Goal: Information Seeking & Learning: Learn about a topic

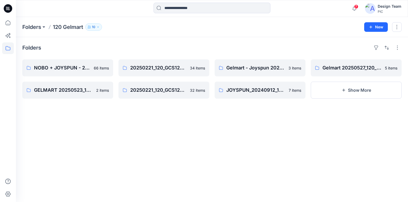
click at [6, 6] on icon at bounding box center [8, 8] width 8 height 8
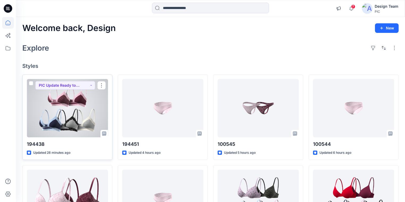
click at [87, 99] on div at bounding box center [67, 108] width 81 height 58
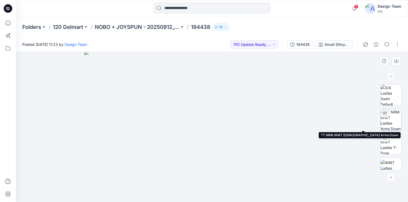
click at [391, 117] on img at bounding box center [391, 119] width 21 height 21
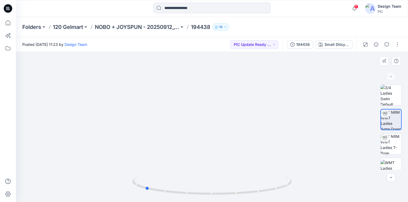
drag, startPoint x: 271, startPoint y: 190, endPoint x: 206, endPoint y: 175, distance: 67.0
click at [206, 175] on div at bounding box center [212, 127] width 392 height 150
click at [108, 25] on p "NOBO + JOYSPUN - 20250912_120_GC" at bounding box center [137, 26] width 84 height 7
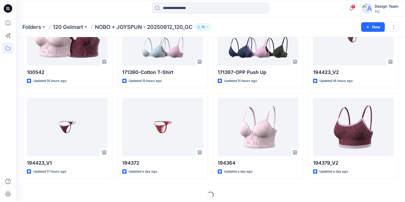
scroll to position [150, 0]
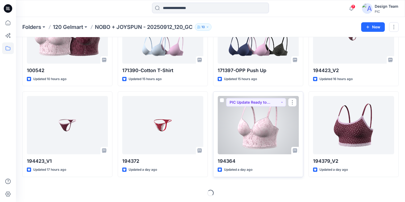
click at [264, 143] on div at bounding box center [258, 125] width 81 height 58
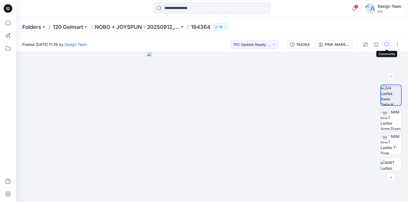
click at [386, 42] on icon "button" at bounding box center [387, 44] width 4 height 4
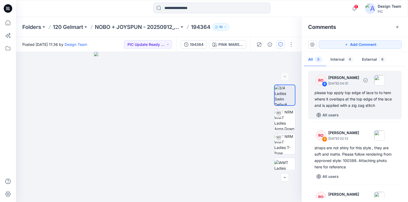
click at [323, 97] on div "please top apply top edge of lace to to hem where it overlaps at the top edge o…" at bounding box center [354, 99] width 81 height 19
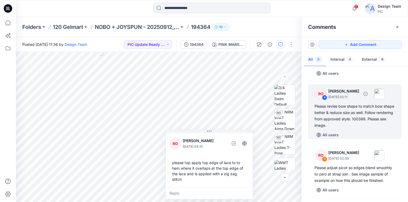
scroll to position [106, 0]
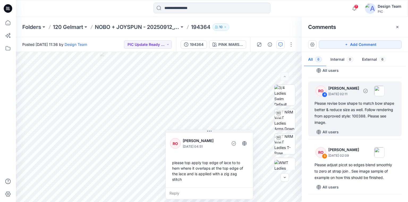
click at [331, 111] on div "Please revise bow shape to match bow shape better & reduce size as well. Follow…" at bounding box center [354, 112] width 81 height 25
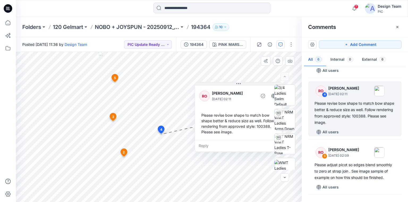
drag, startPoint x: 206, startPoint y: 79, endPoint x: 243, endPoint y: 84, distance: 38.0
click at [243, 84] on button at bounding box center [238, 84] width 87 height 3
drag, startPoint x: 243, startPoint y: 84, endPoint x: 230, endPoint y: 83, distance: 13.6
click at [230, 83] on button at bounding box center [232, 84] width 87 height 3
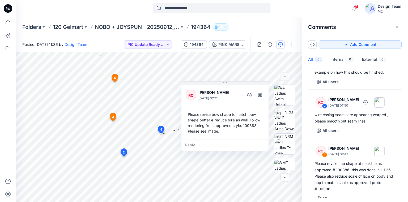
scroll to position [212, 0]
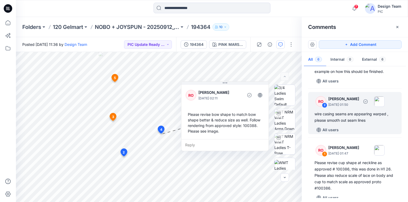
click at [339, 115] on div "wire casing seams are appearing warped , please smooth out seam lines" at bounding box center [354, 117] width 81 height 13
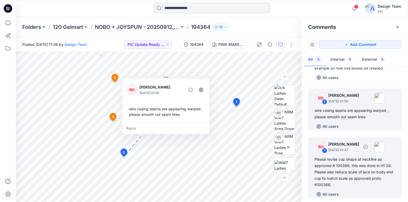
scroll to position [219, 0]
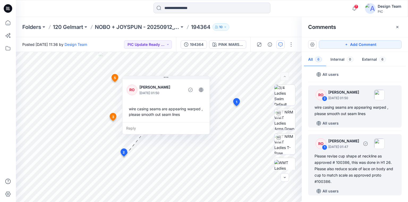
click at [355, 160] on div "Please revise cup shape at neckline as approved # 100386, this was done in H1 2…" at bounding box center [354, 169] width 81 height 32
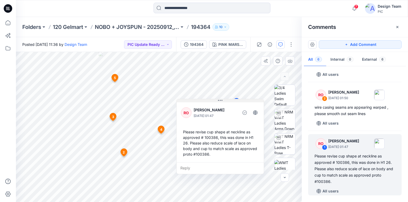
drag, startPoint x: 227, startPoint y: 107, endPoint x: 229, endPoint y: 101, distance: 6.5
click at [229, 101] on button at bounding box center [220, 100] width 87 height 3
click at [203, 153] on div "Please revise cup shape at neckline as approved # 100386, this was done in H1 2…" at bounding box center [220, 143] width 79 height 32
copy div "100386"
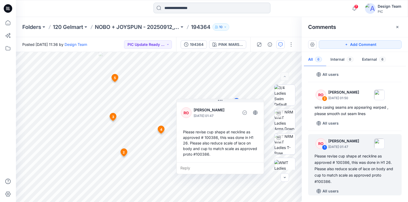
click at [175, 4] on input at bounding box center [211, 8] width 117 height 11
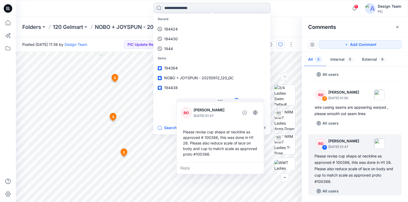
paste input "******"
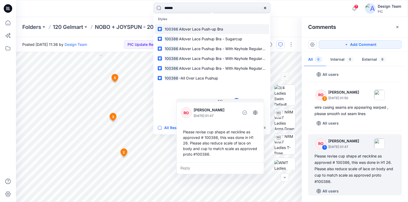
type input "******"
click at [186, 27] on span "Allover Lace Push-up Bra" at bounding box center [201, 29] width 44 height 5
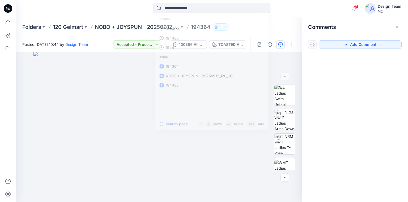
click at [172, 9] on input at bounding box center [211, 8] width 117 height 11
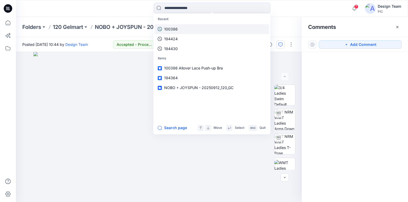
click at [172, 28] on p "100386" at bounding box center [171, 29] width 14 height 6
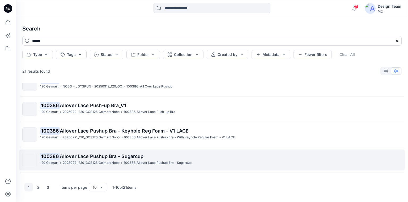
scroll to position [118, 0]
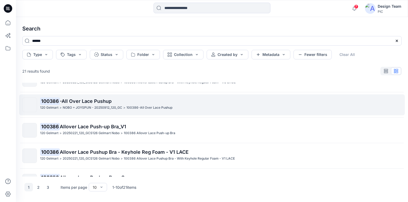
click at [84, 106] on p "NOBO + JOYSPUN - 20250912_120_GC" at bounding box center [92, 108] width 59 height 6
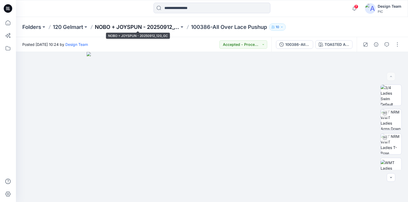
click at [144, 27] on p "NOBO + JOYSPUN - 20250912_120_GC" at bounding box center [137, 26] width 84 height 7
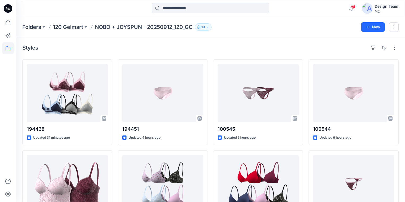
click at [202, 8] on input at bounding box center [210, 8] width 117 height 11
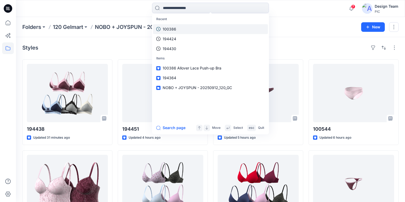
click at [180, 27] on link "100386" at bounding box center [210, 29] width 115 height 10
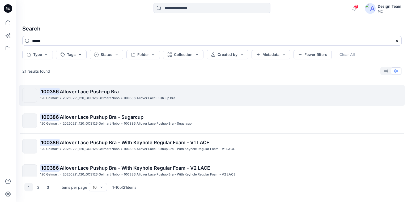
click at [87, 92] on span "Allover Lace Push-up Bra" at bounding box center [89, 92] width 59 height 6
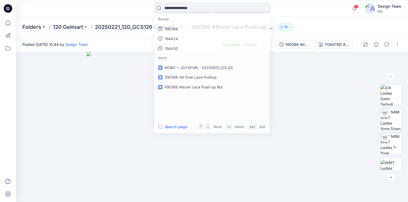
click at [187, 9] on input at bounding box center [211, 8] width 117 height 11
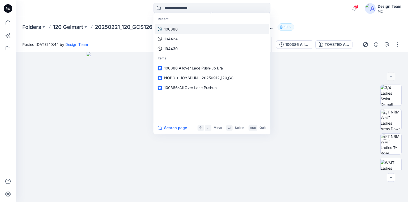
click at [174, 27] on p "100386" at bounding box center [171, 29] width 14 height 6
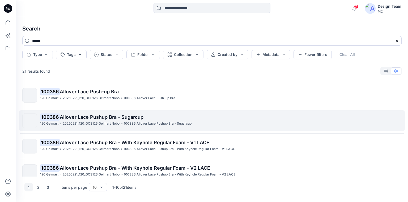
click at [61, 118] on span "Allover Lace Pushup Bra - Sugarcup" at bounding box center [102, 117] width 84 height 6
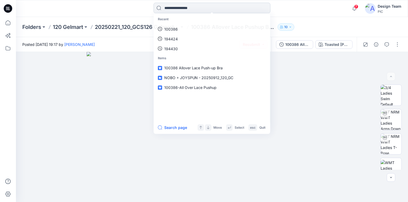
click at [186, 7] on input at bounding box center [211, 8] width 117 height 11
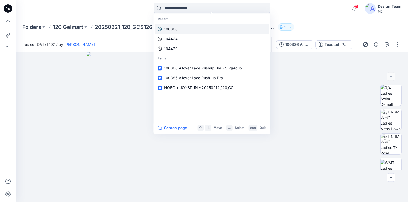
click at [171, 27] on p "100386" at bounding box center [171, 29] width 14 height 6
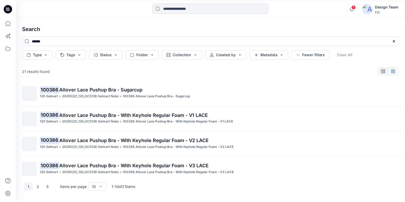
scroll to position [21, 0]
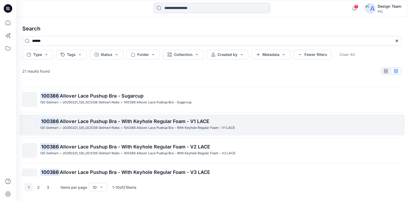
click at [95, 120] on span "Allover Lace Pushup Bra - With Keyhole Regular Foam - V1 LACE" at bounding box center [135, 122] width 150 height 6
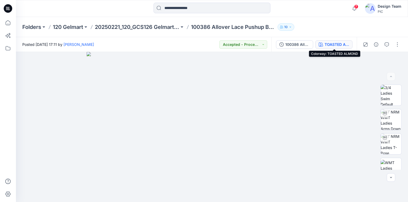
click at [336, 43] on div "TOASTED ALMOND" at bounding box center [337, 45] width 24 height 6
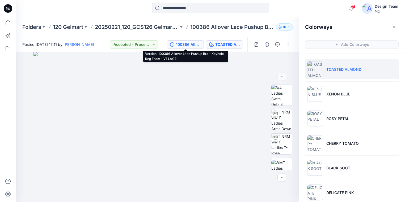
click at [190, 45] on div "100386 Allover Lace Pushup Bra - Keyhole Reg Foam - V1 LACE" at bounding box center [188, 45] width 24 height 6
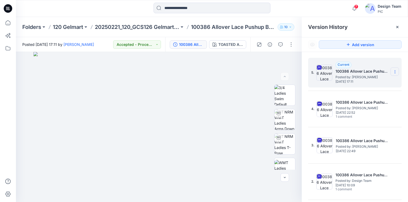
click at [393, 71] on icon at bounding box center [395, 72] width 4 height 4
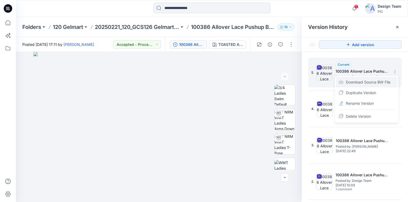
click at [362, 83] on span "Download Source BW File" at bounding box center [368, 82] width 45 height 6
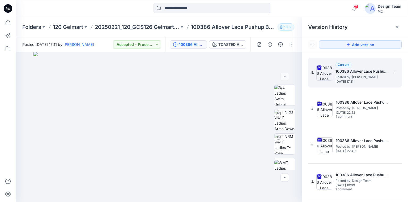
click at [9, 7] on icon at bounding box center [8, 8] width 8 height 8
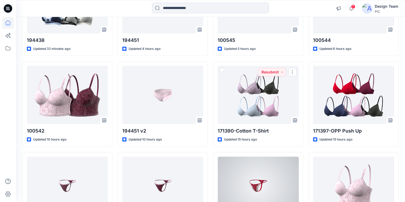
scroll to position [149, 0]
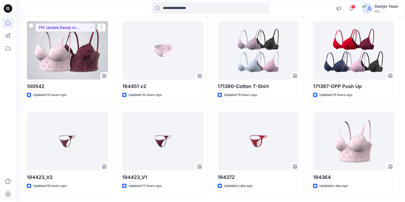
click at [70, 67] on div at bounding box center [67, 50] width 81 height 58
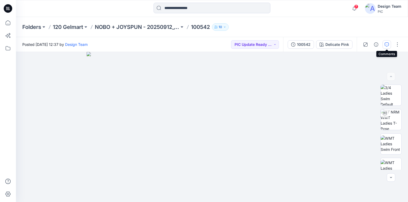
click at [385, 42] on icon "button" at bounding box center [387, 44] width 4 height 4
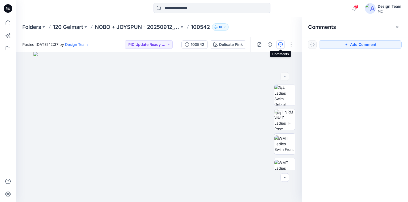
click at [282, 44] on icon "button" at bounding box center [280, 44] width 4 height 4
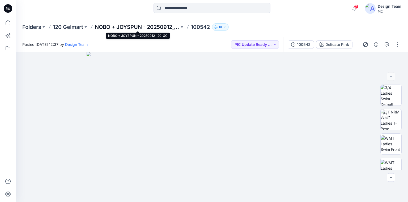
click at [164, 26] on p "NOBO + JOYSPUN - 20250912_120_GC" at bounding box center [137, 26] width 84 height 7
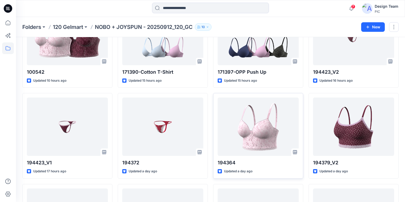
scroll to position [149, 0]
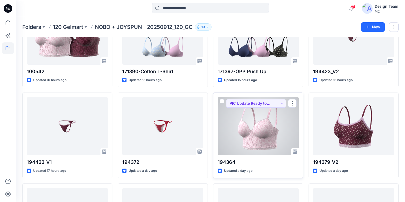
click at [238, 130] on div at bounding box center [258, 126] width 81 height 58
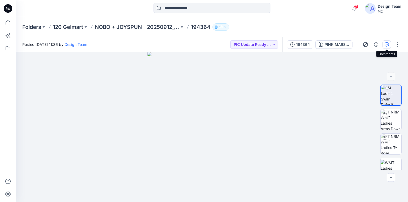
click at [386, 44] on icon "button" at bounding box center [387, 44] width 4 height 4
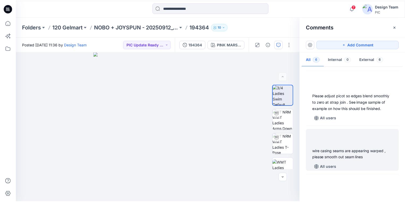
scroll to position [219, 0]
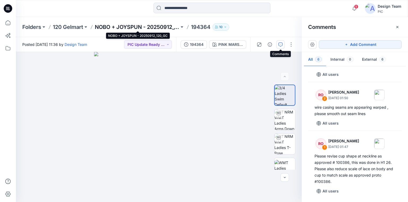
click at [124, 24] on p "NOBO + JOYSPUN - 20250912_120_GC" at bounding box center [137, 26] width 84 height 7
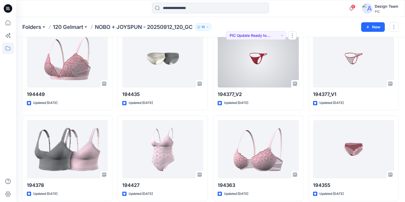
scroll to position [967, 0]
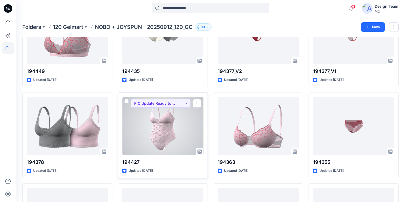
click at [161, 132] on div at bounding box center [162, 126] width 81 height 58
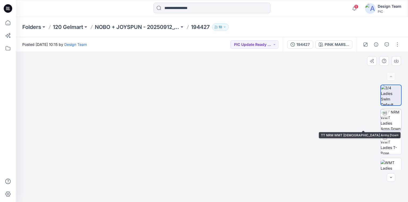
click at [393, 120] on img at bounding box center [391, 119] width 21 height 21
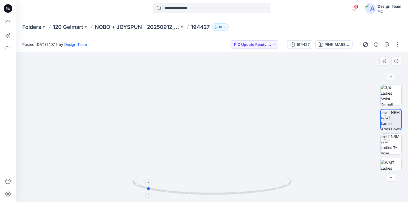
drag, startPoint x: 273, startPoint y: 190, endPoint x: 207, endPoint y: 181, distance: 66.2
click at [207, 181] on icon at bounding box center [212, 187] width 161 height 20
drag, startPoint x: 220, startPoint y: 194, endPoint x: 212, endPoint y: 179, distance: 16.5
click at [212, 179] on icon at bounding box center [212, 187] width 161 height 20
drag, startPoint x: 218, startPoint y: 138, endPoint x: 224, endPoint y: 118, distance: 20.8
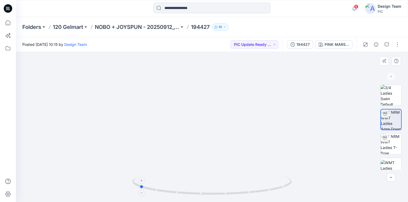
drag, startPoint x: 220, startPoint y: 194, endPoint x: 221, endPoint y: 183, distance: 11.2
click at [221, 183] on icon at bounding box center [212, 187] width 161 height 20
drag, startPoint x: 191, startPoint y: 195, endPoint x: 260, endPoint y: 195, distance: 69.3
click at [260, 195] on icon at bounding box center [212, 187] width 161 height 20
click at [8, 7] on icon at bounding box center [8, 7] width 3 height 0
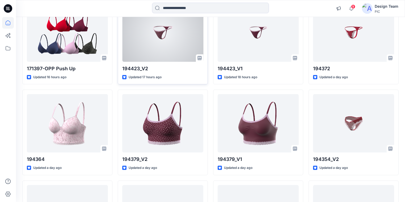
scroll to position [271, 0]
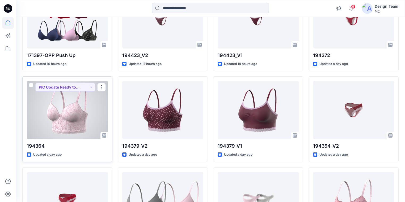
click at [81, 130] on div at bounding box center [67, 110] width 81 height 58
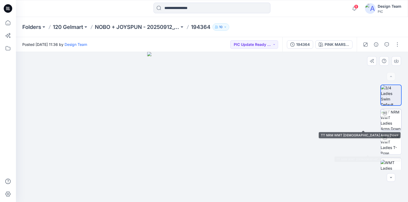
click at [393, 120] on img at bounding box center [391, 119] width 21 height 21
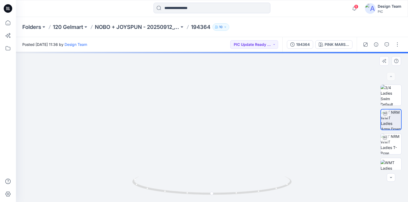
drag, startPoint x: 220, startPoint y: 156, endPoint x: 236, endPoint y: 91, distance: 66.7
